Goal: Information Seeking & Learning: Learn about a topic

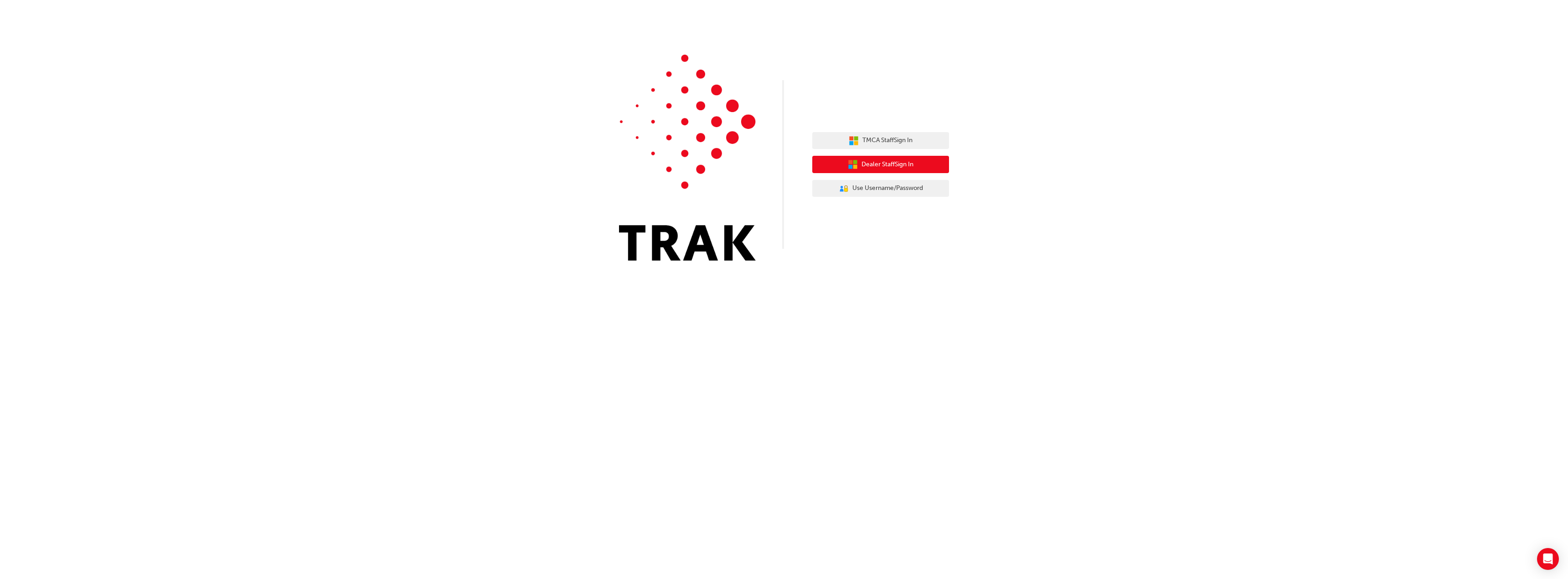
click at [913, 166] on span "Dealer Staff Sign In" at bounding box center [887, 164] width 52 height 10
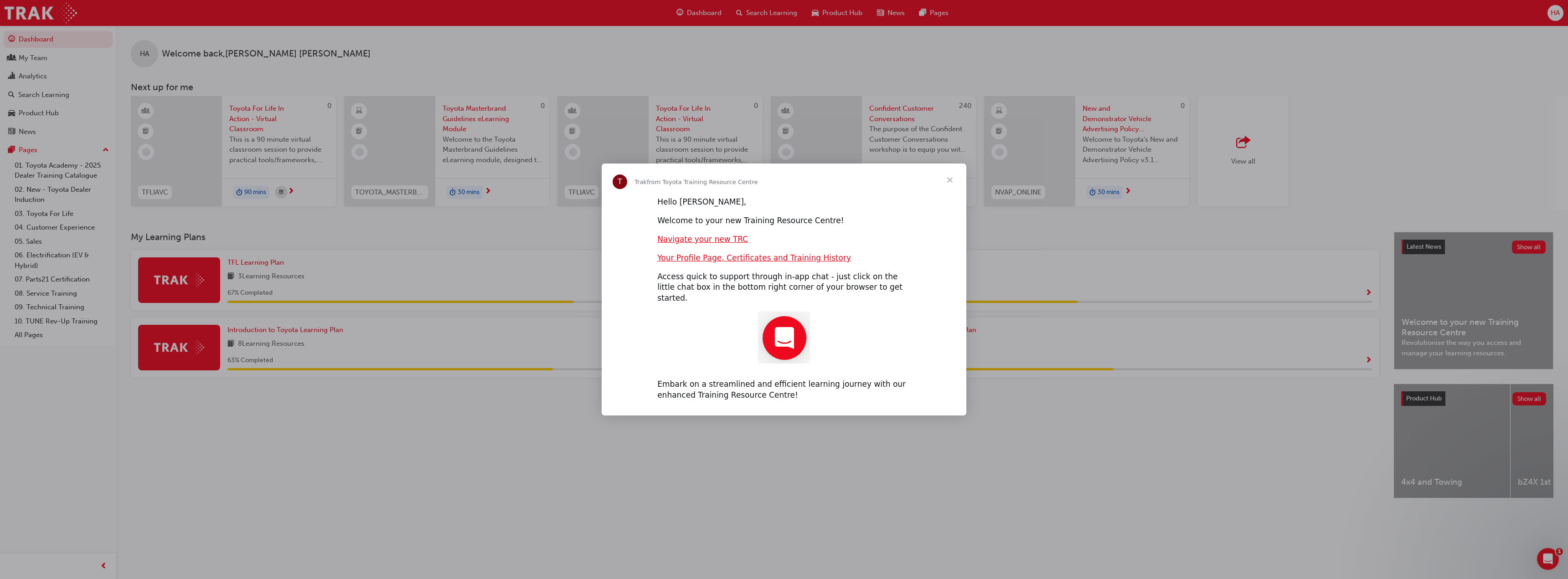
click at [950, 185] on span "Close" at bounding box center [950, 180] width 33 height 33
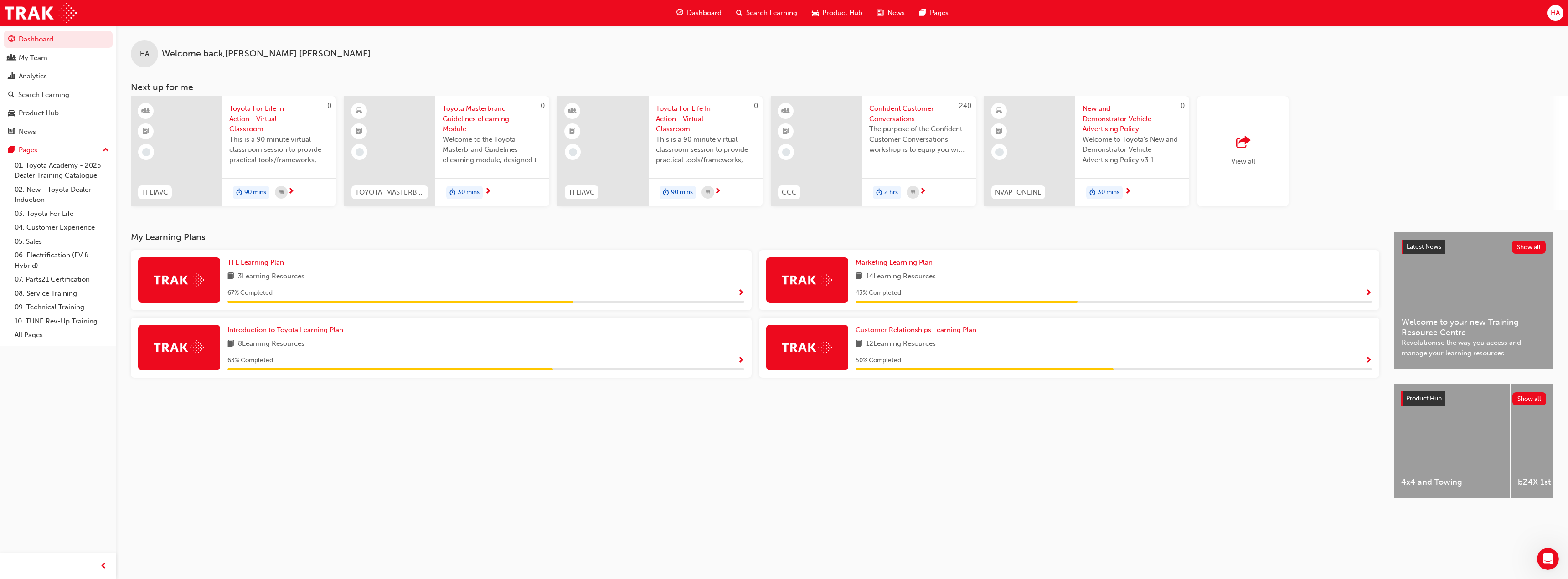
click at [768, 12] on span "Search Learning" at bounding box center [771, 13] width 51 height 10
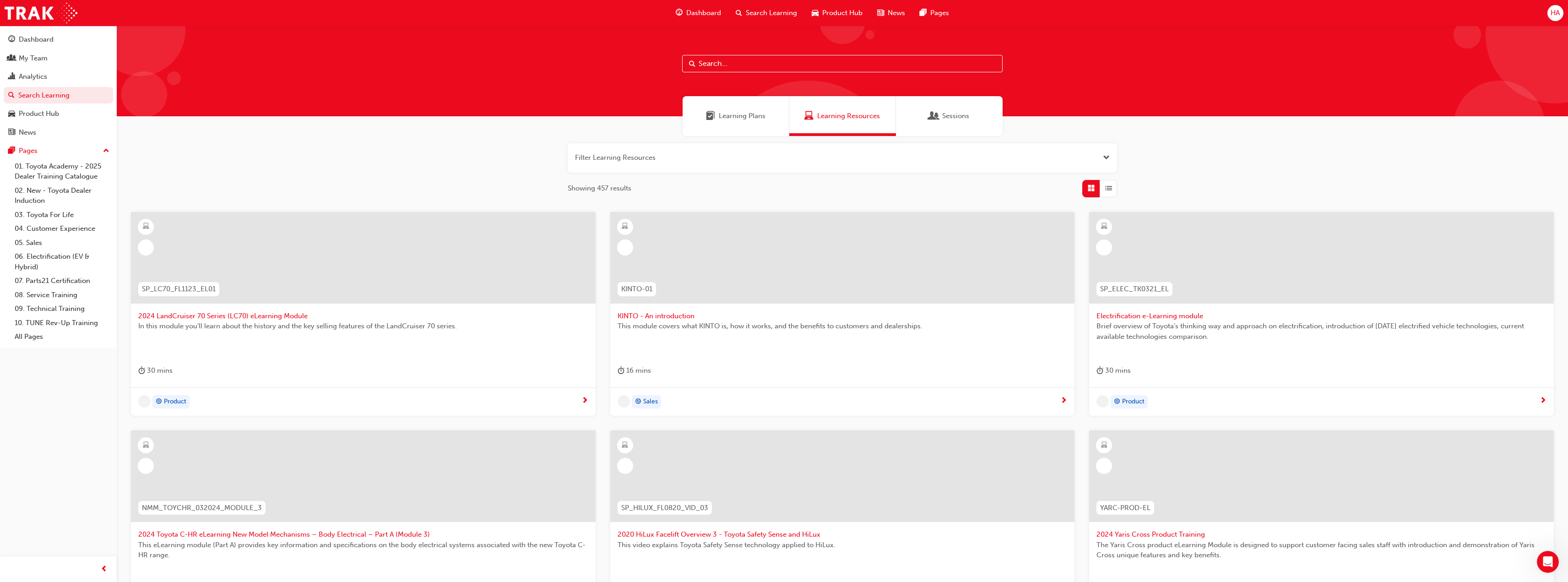
click at [958, 118] on span "Sessions" at bounding box center [956, 116] width 27 height 11
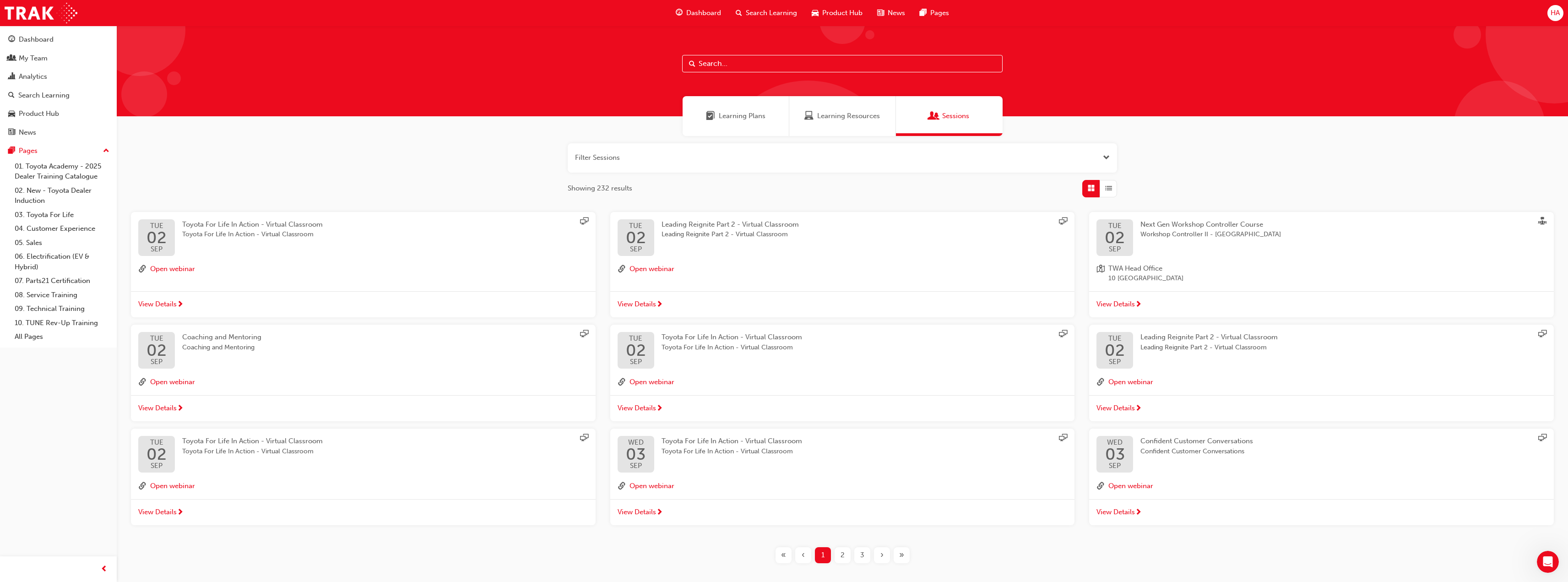
click at [1104, 156] on span "Open the filter" at bounding box center [1107, 158] width 7 height 11
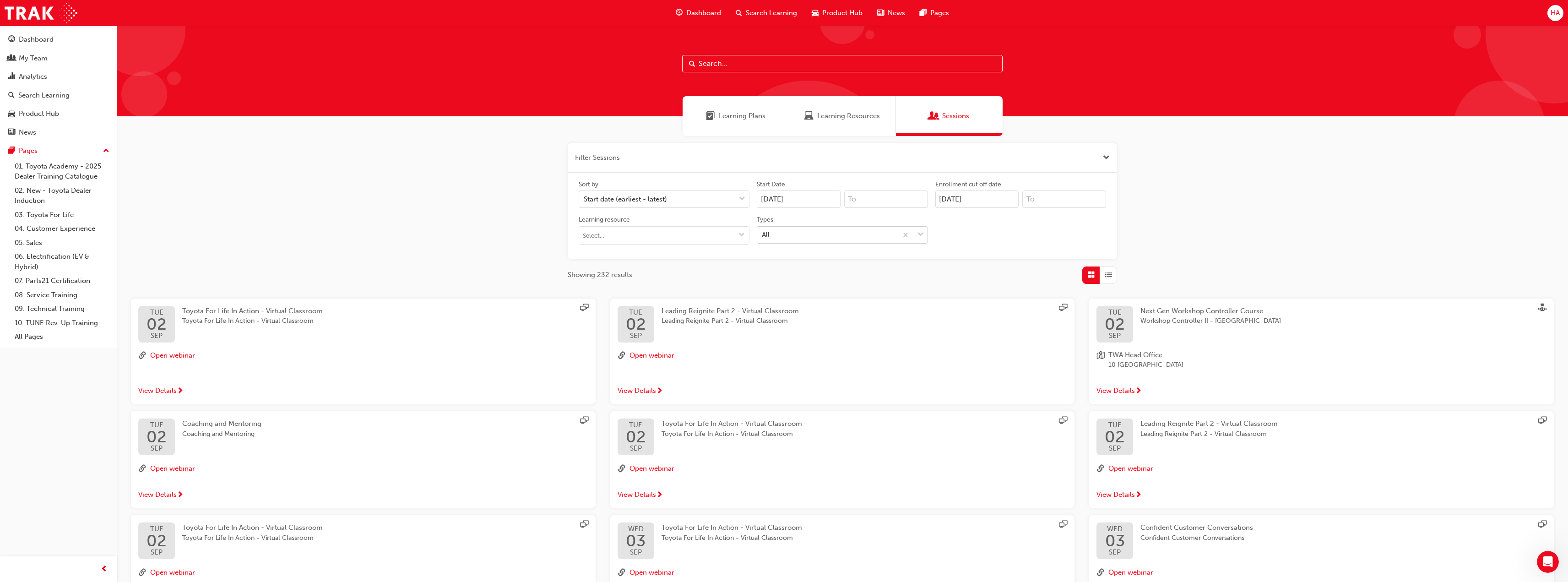
click at [815, 234] on div "All" at bounding box center [827, 235] width 140 height 16
click at [762, 234] on input "Types All" at bounding box center [762, 234] width 1 height 8
click at [806, 295] on div "Online Url" at bounding box center [842, 294] width 170 height 18
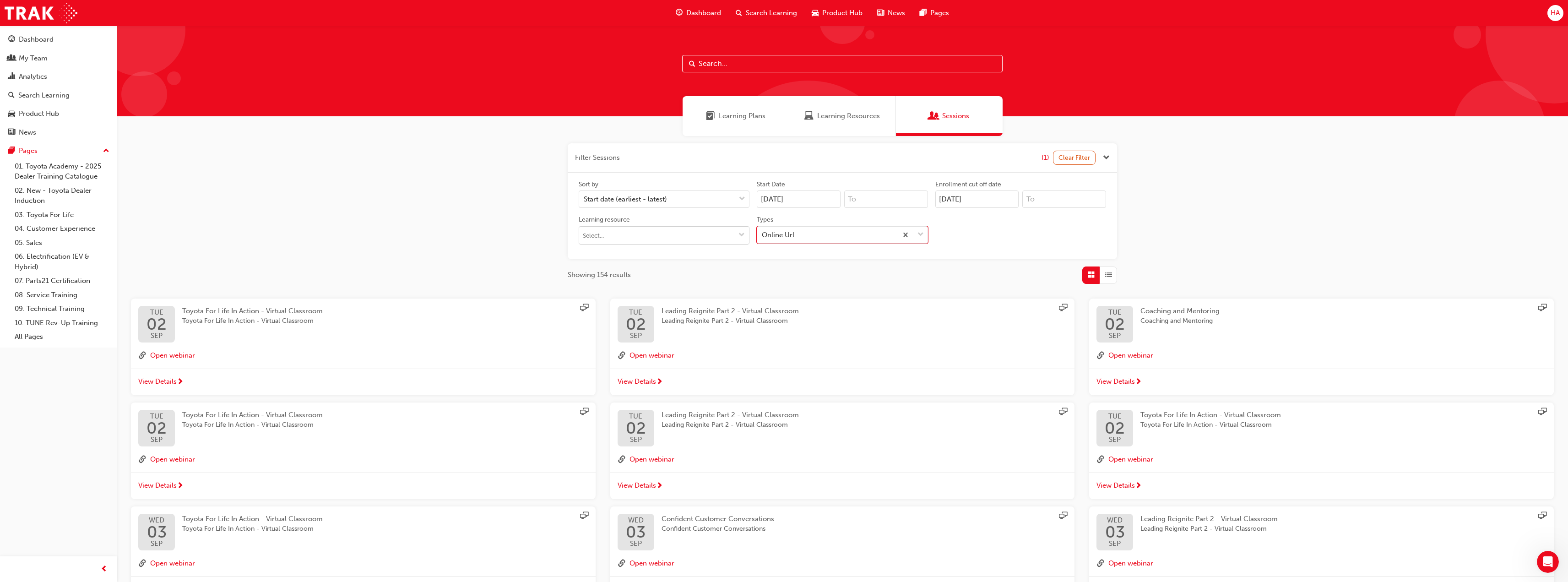
click at [688, 236] on input "Learning resource" at bounding box center [663, 236] width 170 height 18
click at [689, 237] on input "Learning resource No results, type at least 1 character of title or code" at bounding box center [663, 236] width 170 height 18
click at [673, 199] on div "Start date (earliest - latest)" at bounding box center [657, 200] width 156 height 16
click at [585, 199] on input "Sort by Start date (earliest - latest)" at bounding box center [584, 199] width 1 height 8
click at [673, 199] on div "Start date (earliest - latest)" at bounding box center [657, 200] width 156 height 16
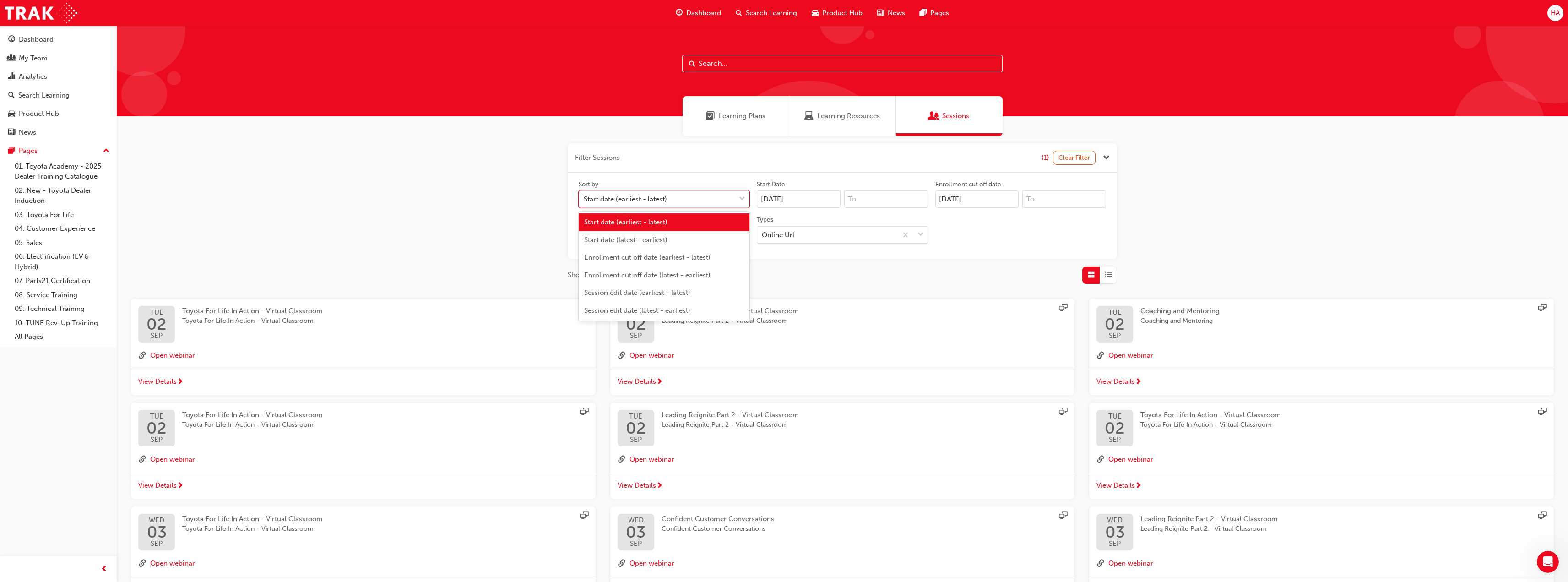
click at [585, 199] on input "Sort by option Start date (earliest - latest) focused, 1 of 6. 6 results availa…" at bounding box center [584, 199] width 1 height 8
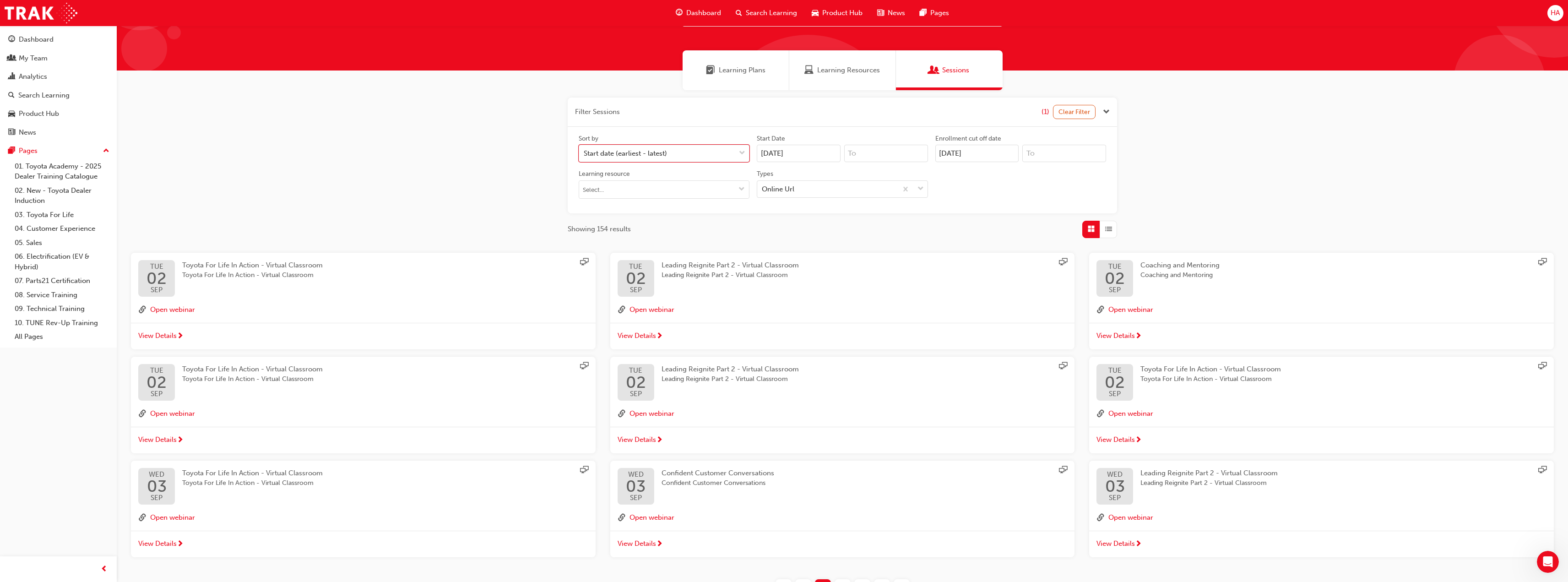
click at [1103, 113] on span "Close the filter" at bounding box center [1107, 112] width 7 height 11
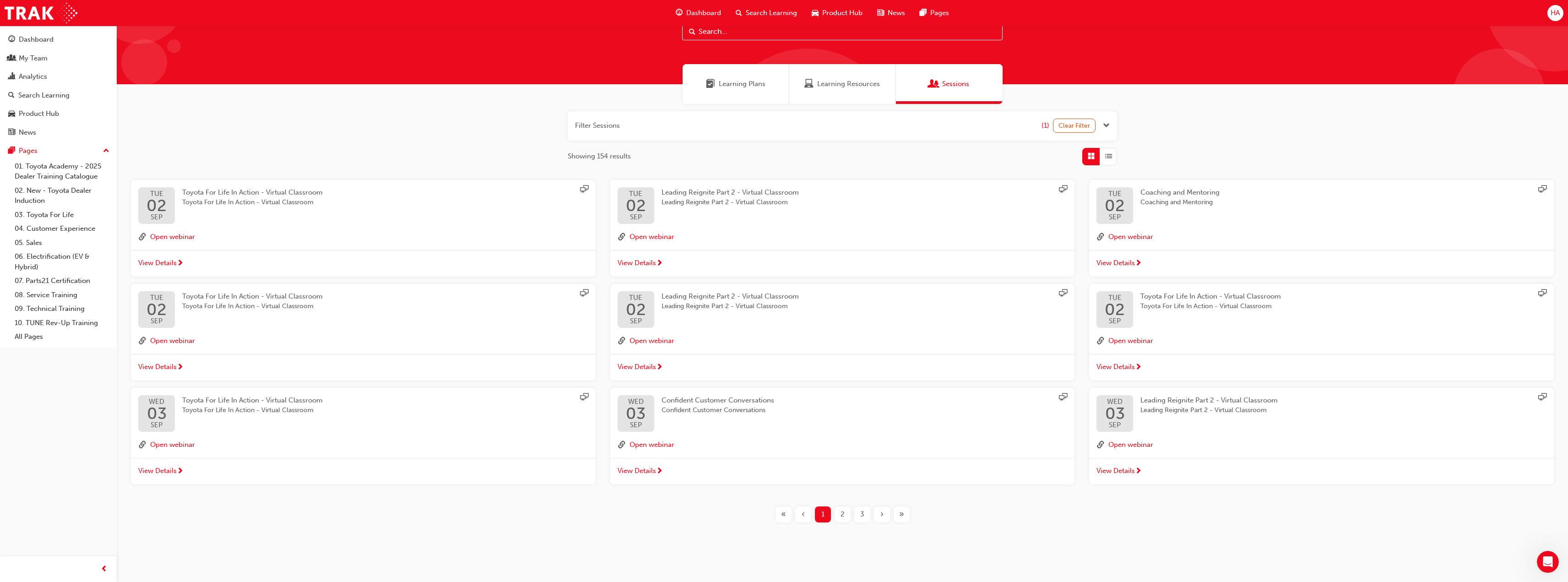
scroll to position [32, 0]
click at [1105, 121] on span "Open the filter" at bounding box center [1107, 126] width 7 height 11
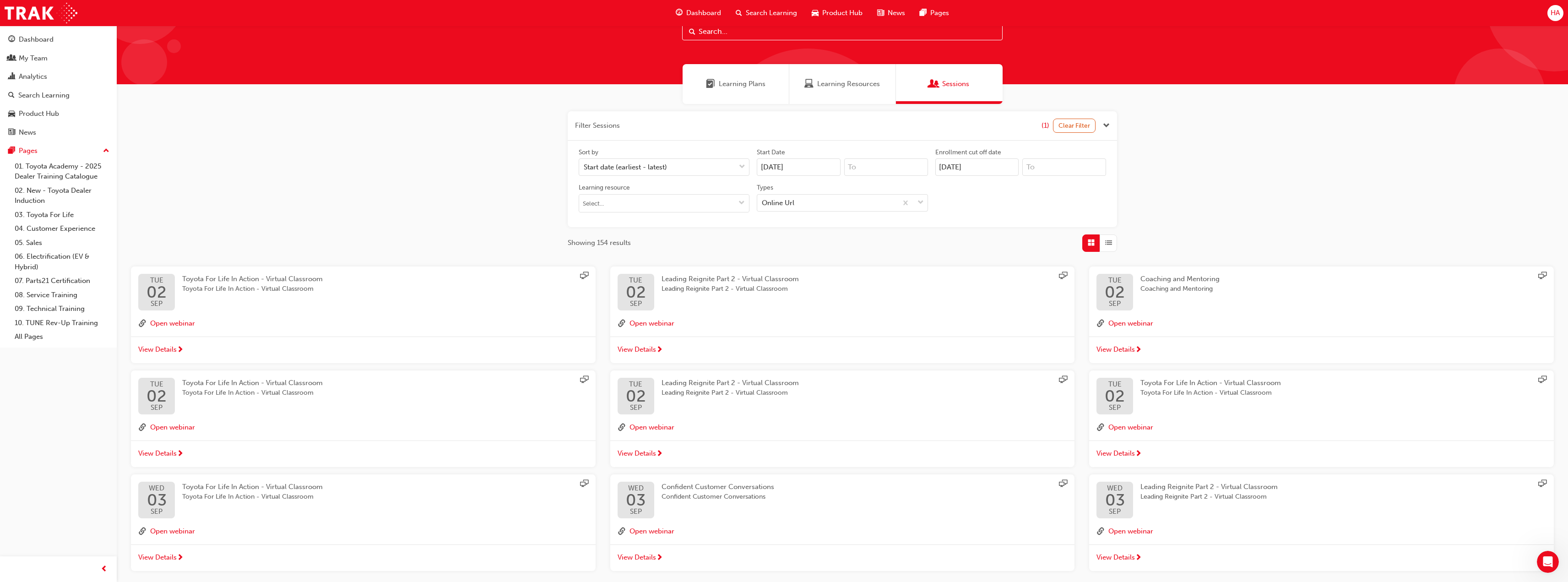
scroll to position [46, 0]
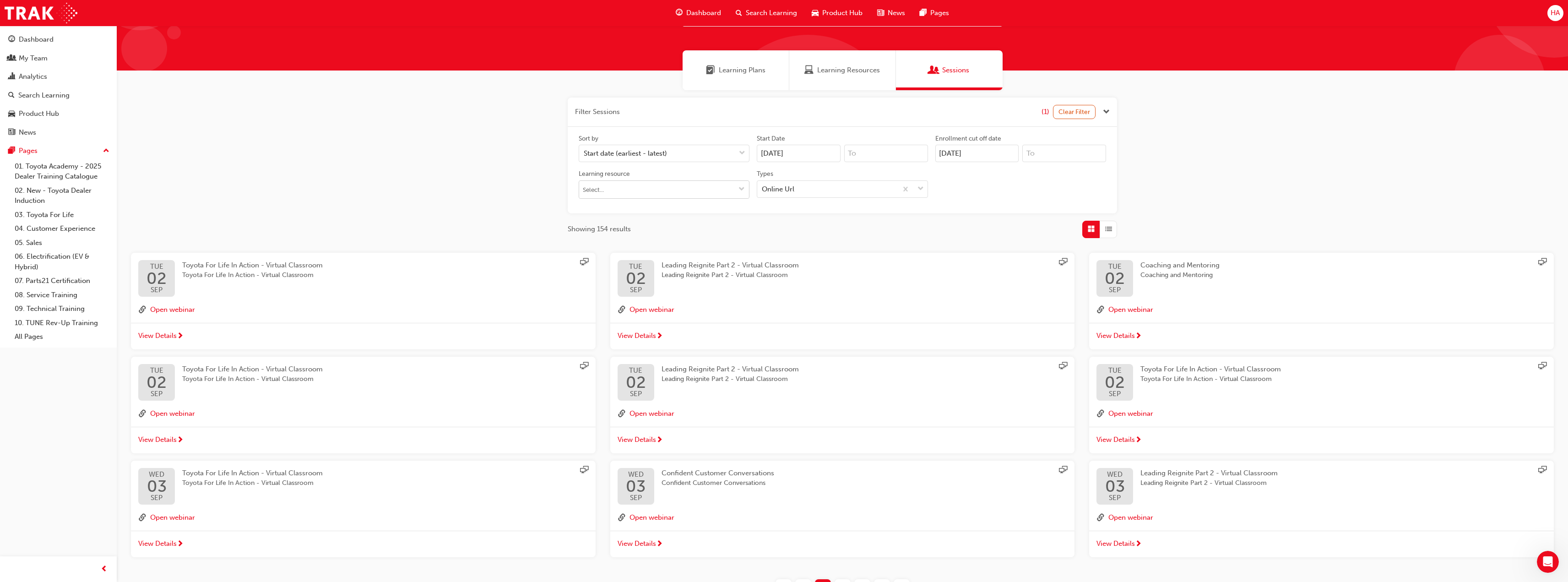
click at [620, 190] on input "Learning resource" at bounding box center [663, 190] width 170 height 18
click at [665, 209] on li "No results, type at least 1 character of title or code" at bounding box center [664, 207] width 170 height 18
click at [654, 193] on input "Learning resource No results, type at least 1 character of title or code" at bounding box center [663, 190] width 170 height 18
type input "t"
type input "Customer Experience"
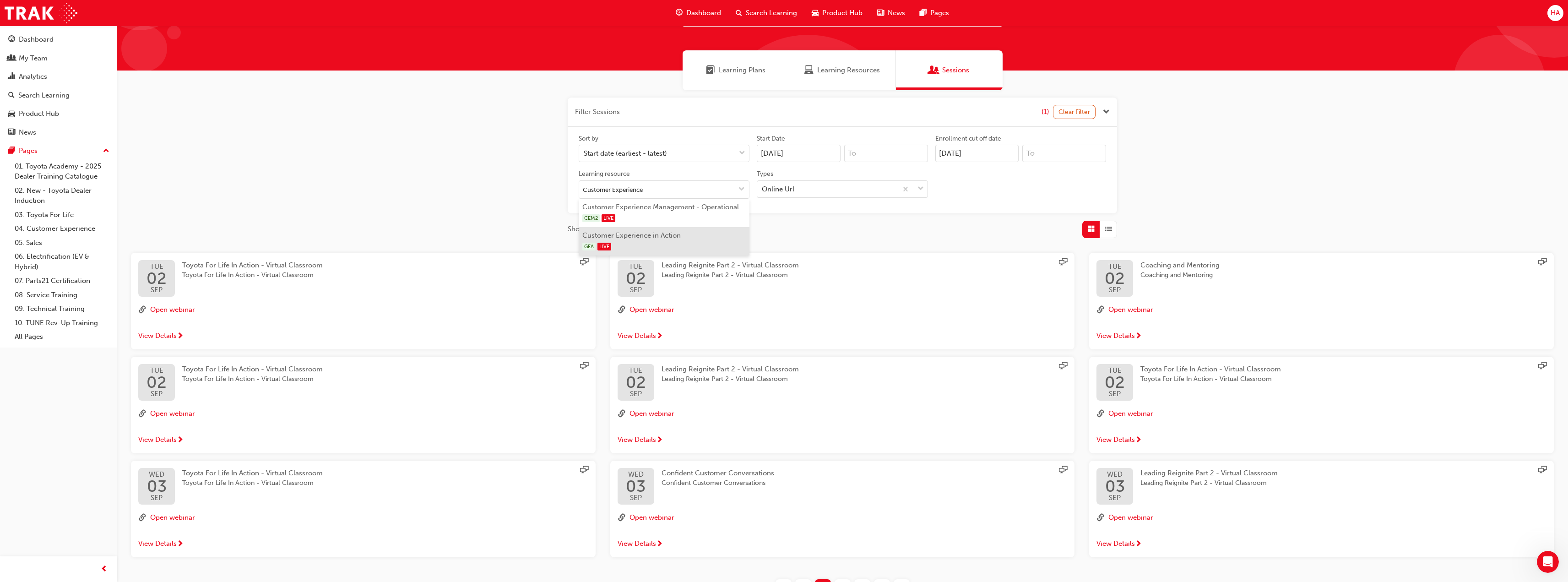
click at [654, 244] on div "GEA LIVE" at bounding box center [664, 246] width 164 height 11
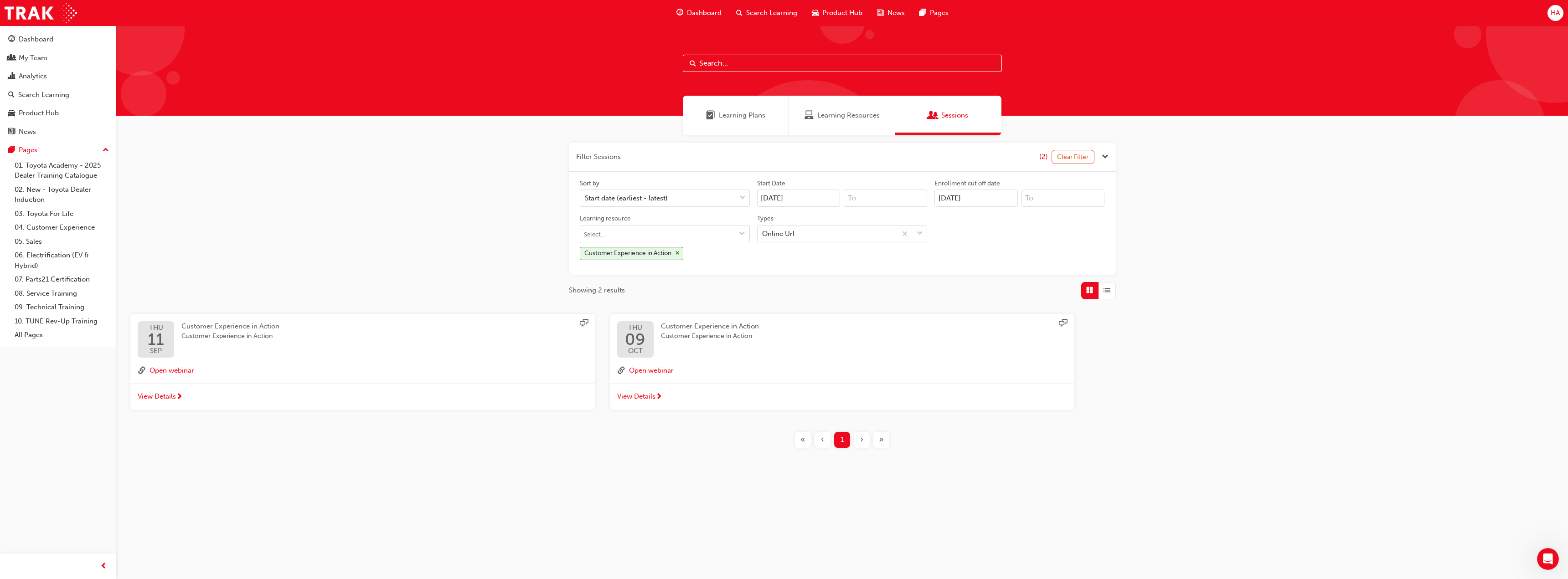
click at [178, 400] on span "next-icon" at bounding box center [179, 397] width 7 height 8
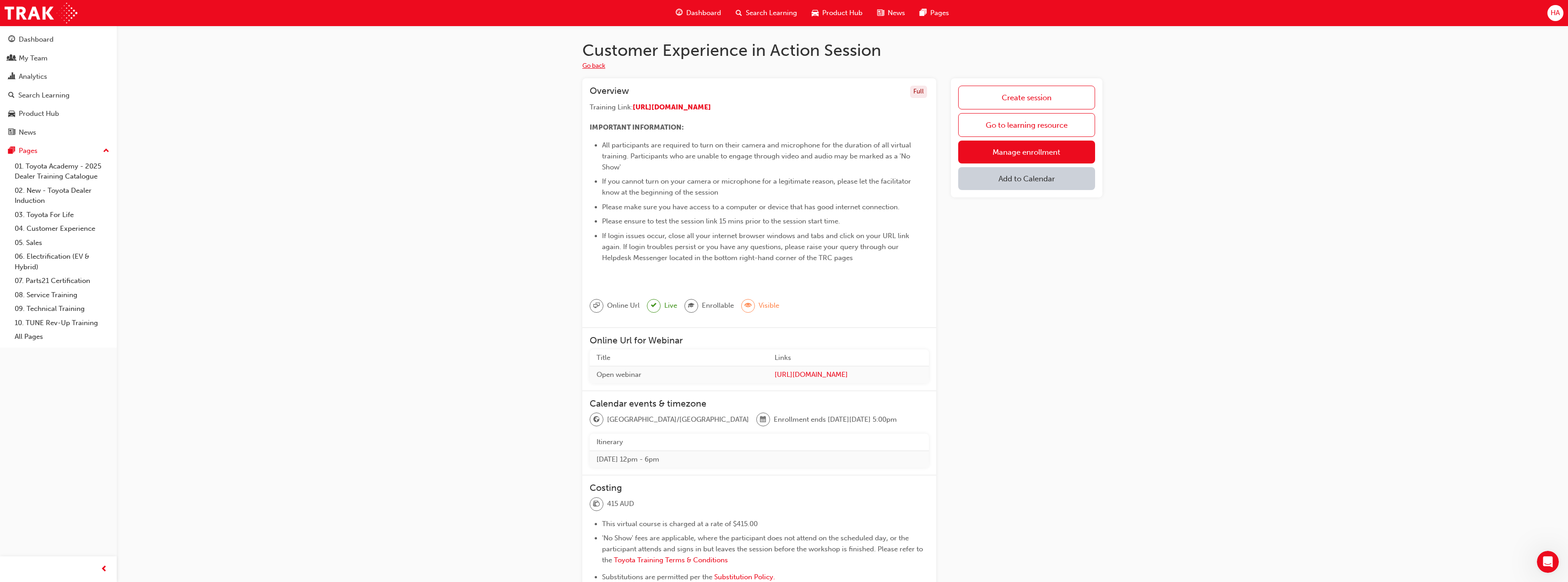
click at [598, 67] on button "Go back" at bounding box center [594, 66] width 23 height 11
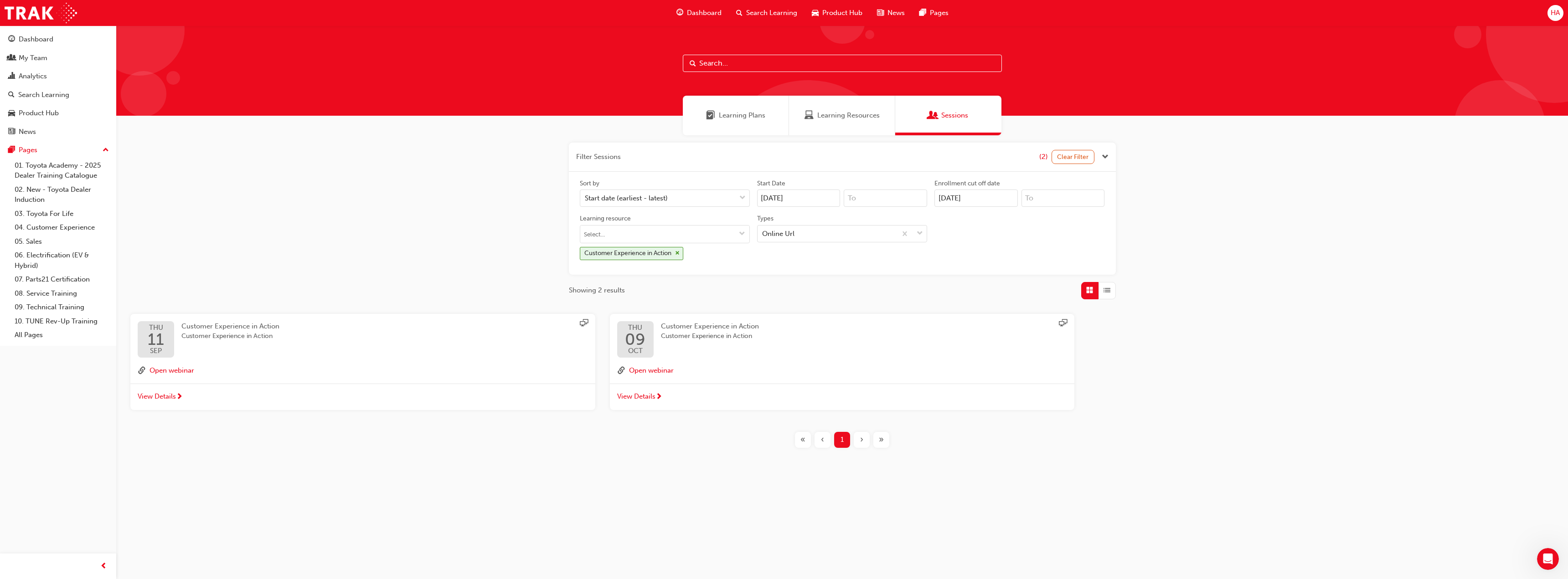
click at [162, 400] on span "View Details" at bounding box center [157, 397] width 38 height 10
click at [690, 348] on div "Customer Experience in Action Customer Experience in Action" at bounding box center [717, 339] width 113 height 37
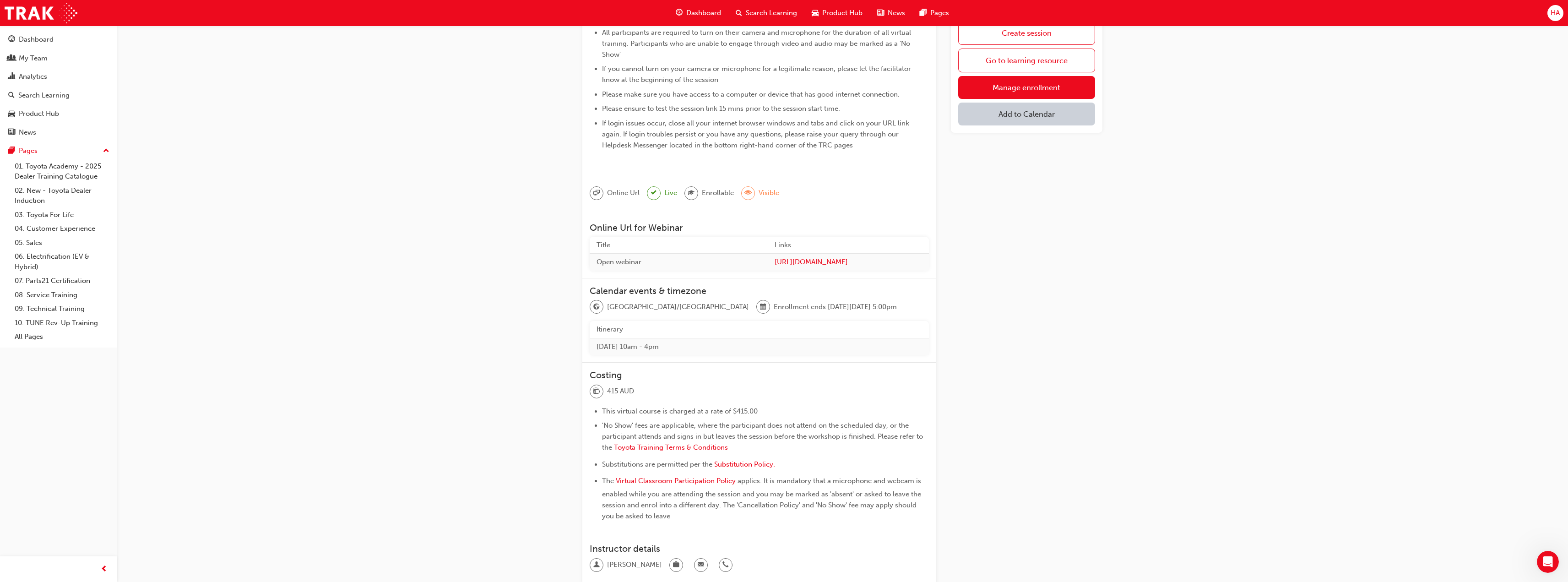
scroll to position [137, 0]
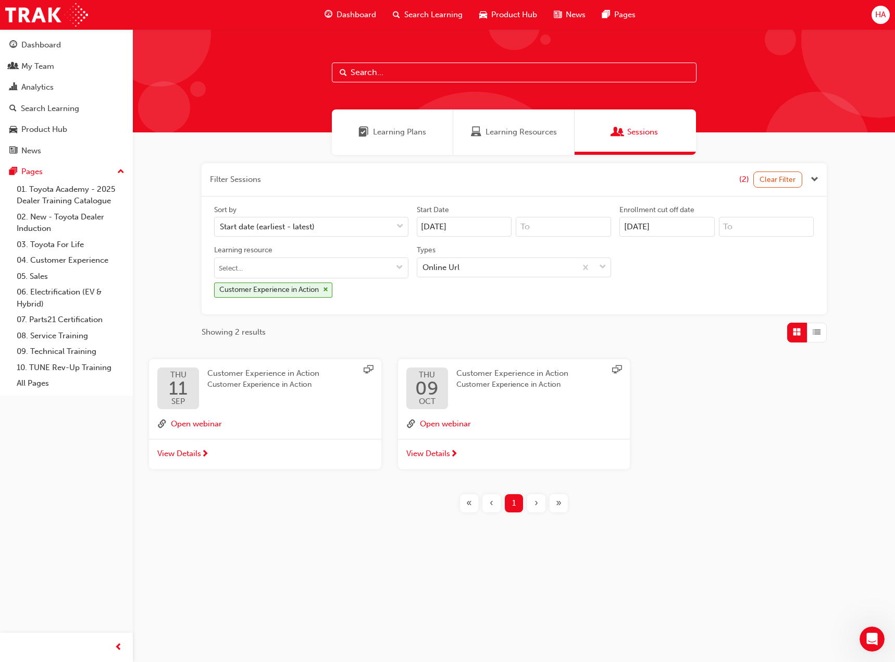
click at [246, 377] on span "Customer Experience in Action" at bounding box center [263, 373] width 112 height 9
click at [542, 403] on div "Customer Experience in Action Customer Experience in Action" at bounding box center [521, 388] width 129 height 42
